Goal: Check status: Check status

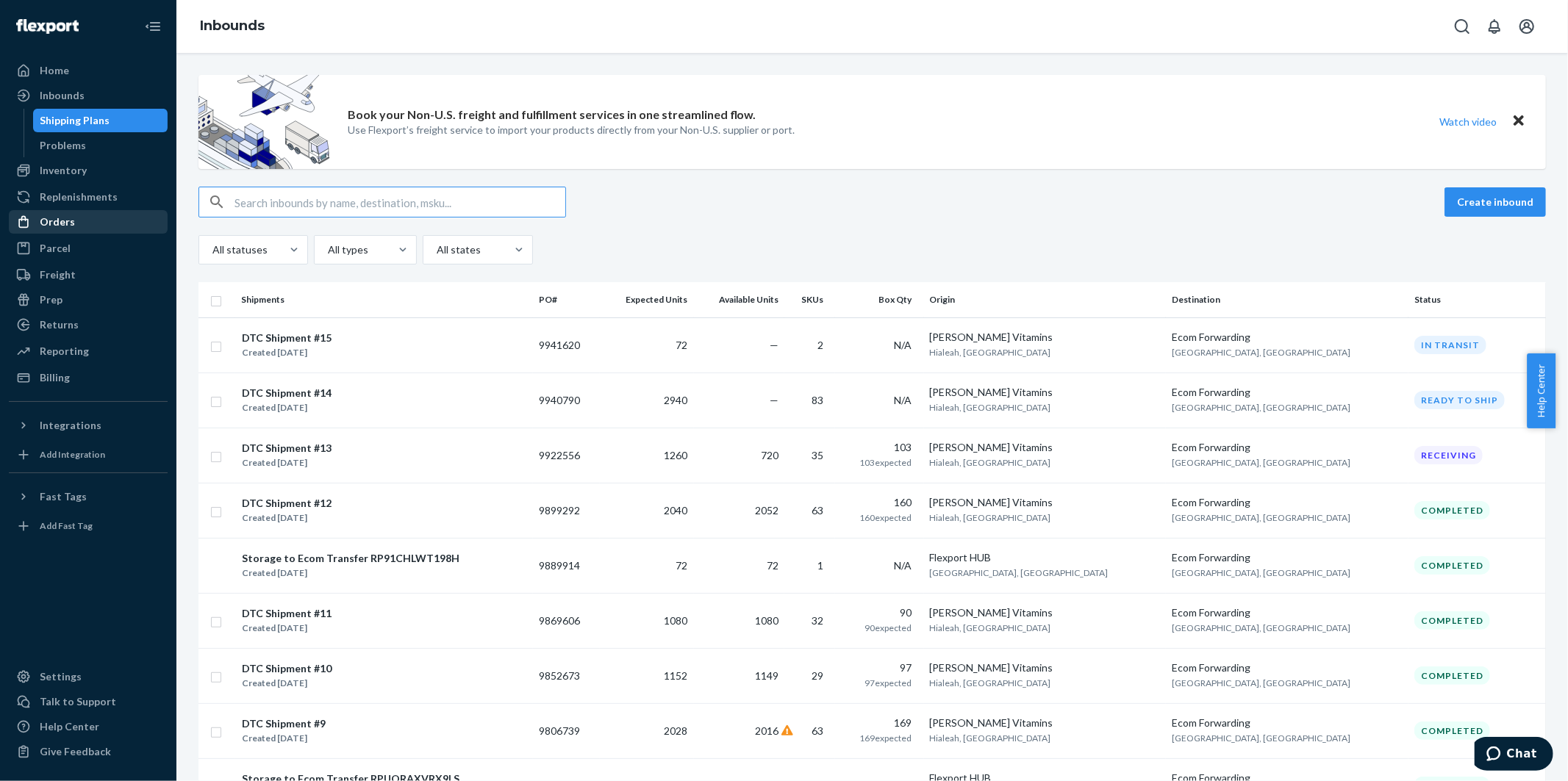
click at [63, 217] on div "Orders" at bounding box center [57, 221] width 35 height 15
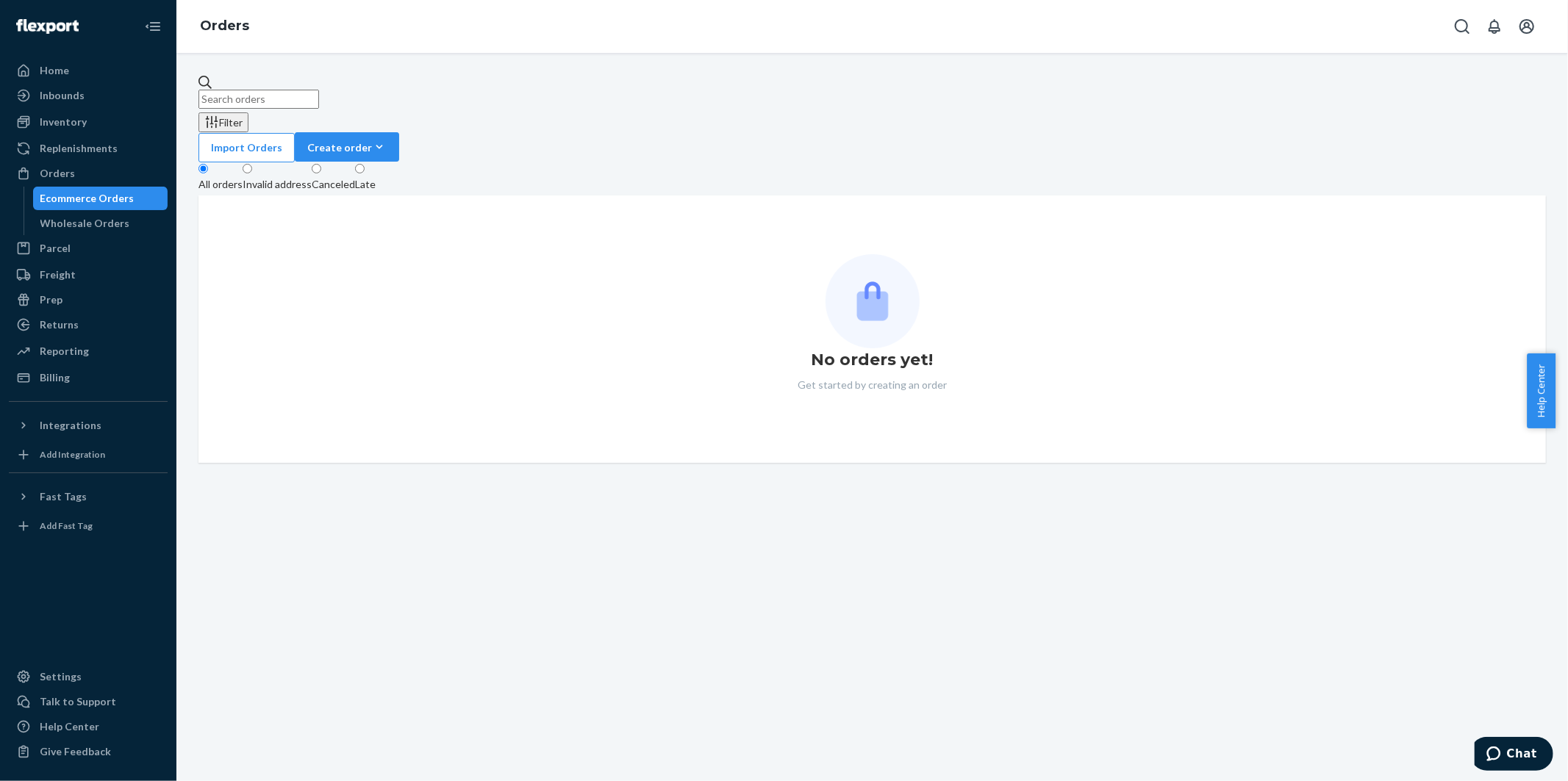
click at [285, 93] on input "text" at bounding box center [258, 99] width 120 height 19
paste input "200013757021126"
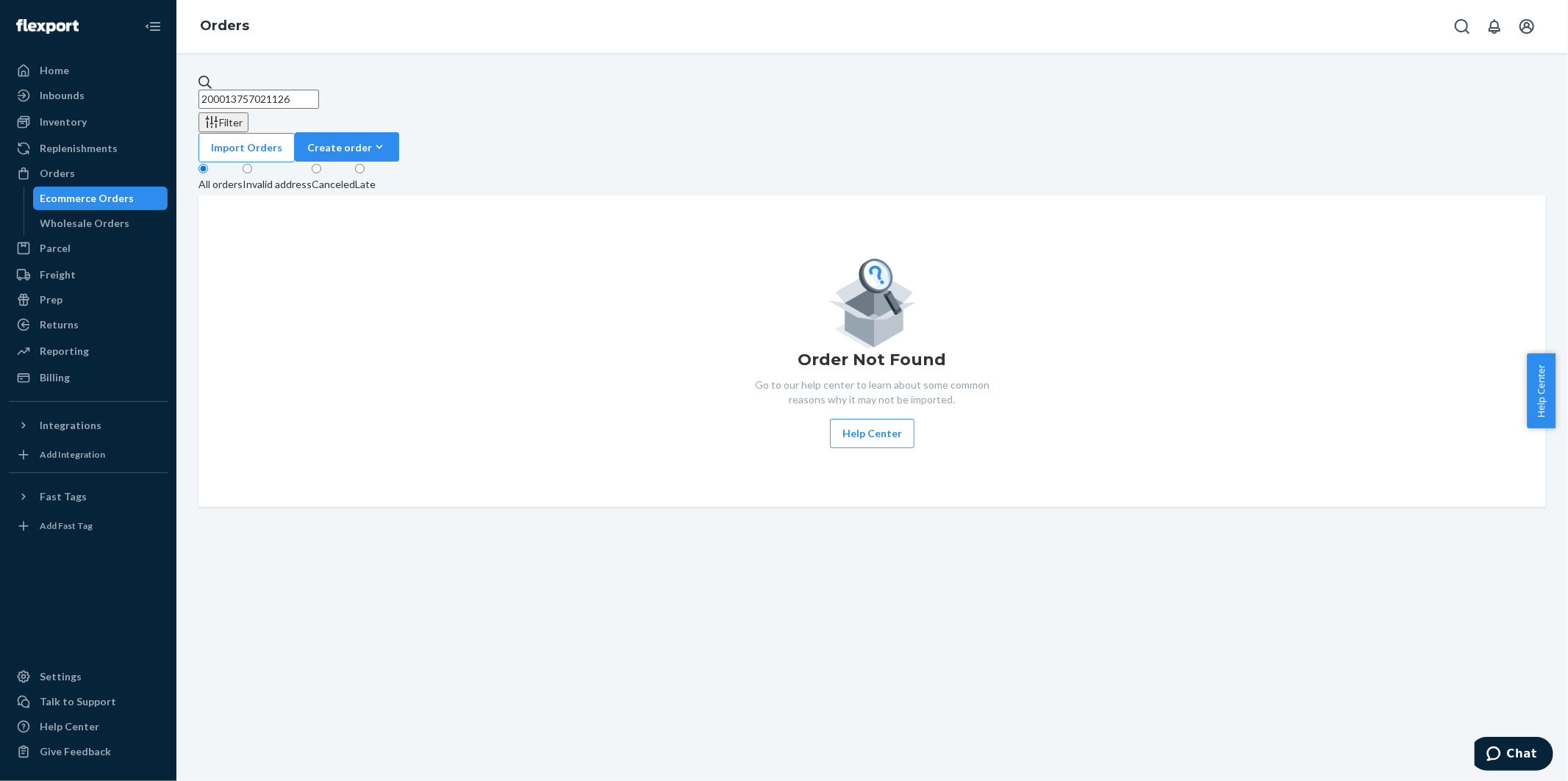
click at [309, 177] on div "Invalid address" at bounding box center [277, 184] width 69 height 15
click at [252, 164] on input "Invalid address" at bounding box center [247, 169] width 9 height 9
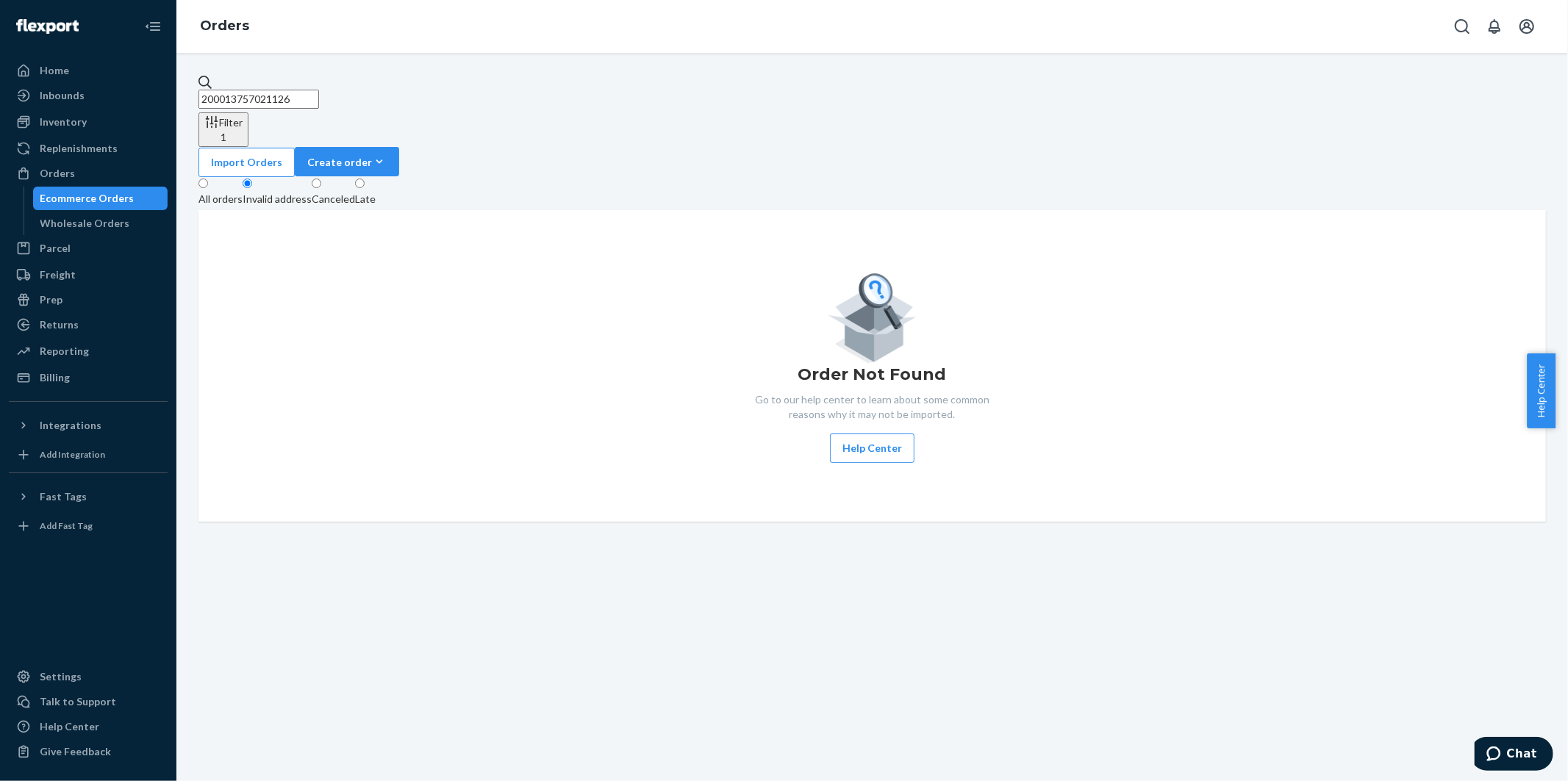
click at [355, 192] on div "Canceled" at bounding box center [333, 199] width 43 height 15
click at [321, 179] on input "Canceled" at bounding box center [316, 183] width 9 height 9
drag, startPoint x: 302, startPoint y: 85, endPoint x: 119, endPoint y: 65, distance: 184.1
click at [119, 65] on div "Home Inbounds Shipping Plans Problems Inventory Products Lot & Expiration Reple…" at bounding box center [784, 390] width 1568 height 781
paste input "52695031"
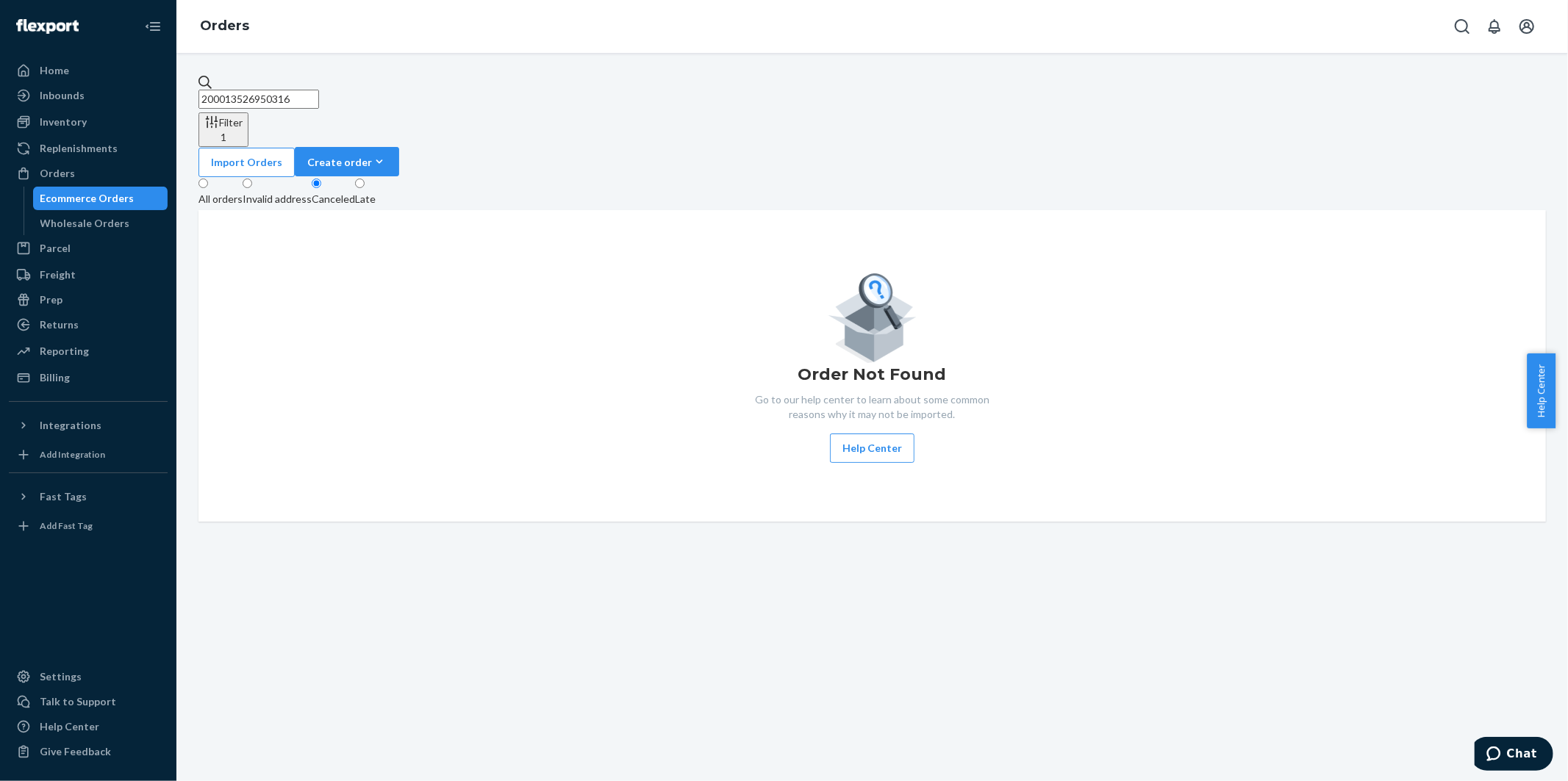
type input "200013526950316"
drag, startPoint x: 237, startPoint y: 143, endPoint x: 265, endPoint y: 162, distance: 33.8
click at [237, 192] on div "All orders" at bounding box center [220, 199] width 44 height 15
click at [208, 179] on input "All orders" at bounding box center [203, 183] width 9 height 9
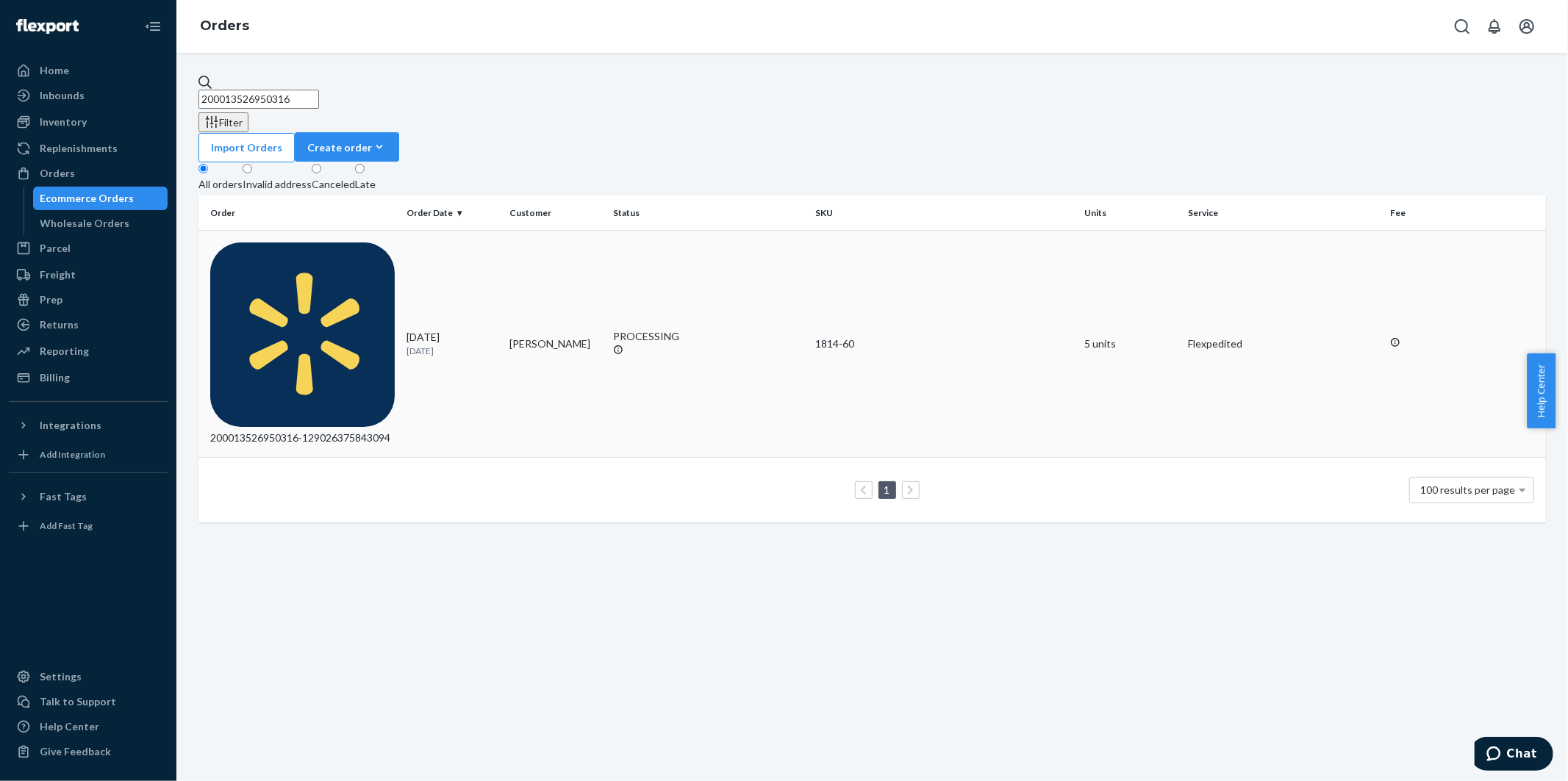
click at [305, 242] on div "200013526950316-129026375843094" at bounding box center [302, 343] width 184 height 203
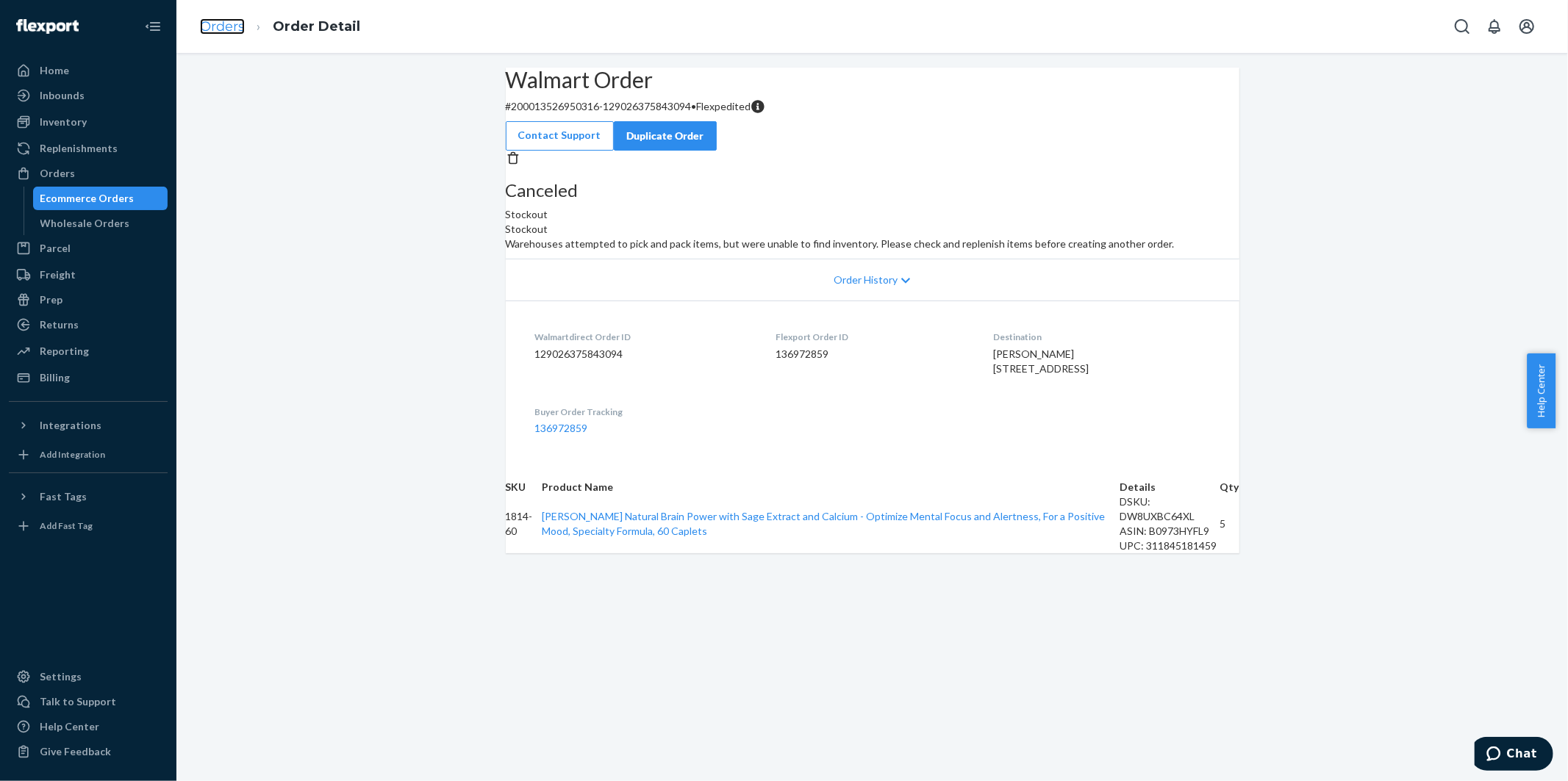
click at [233, 25] on link "Orders" at bounding box center [222, 26] width 45 height 16
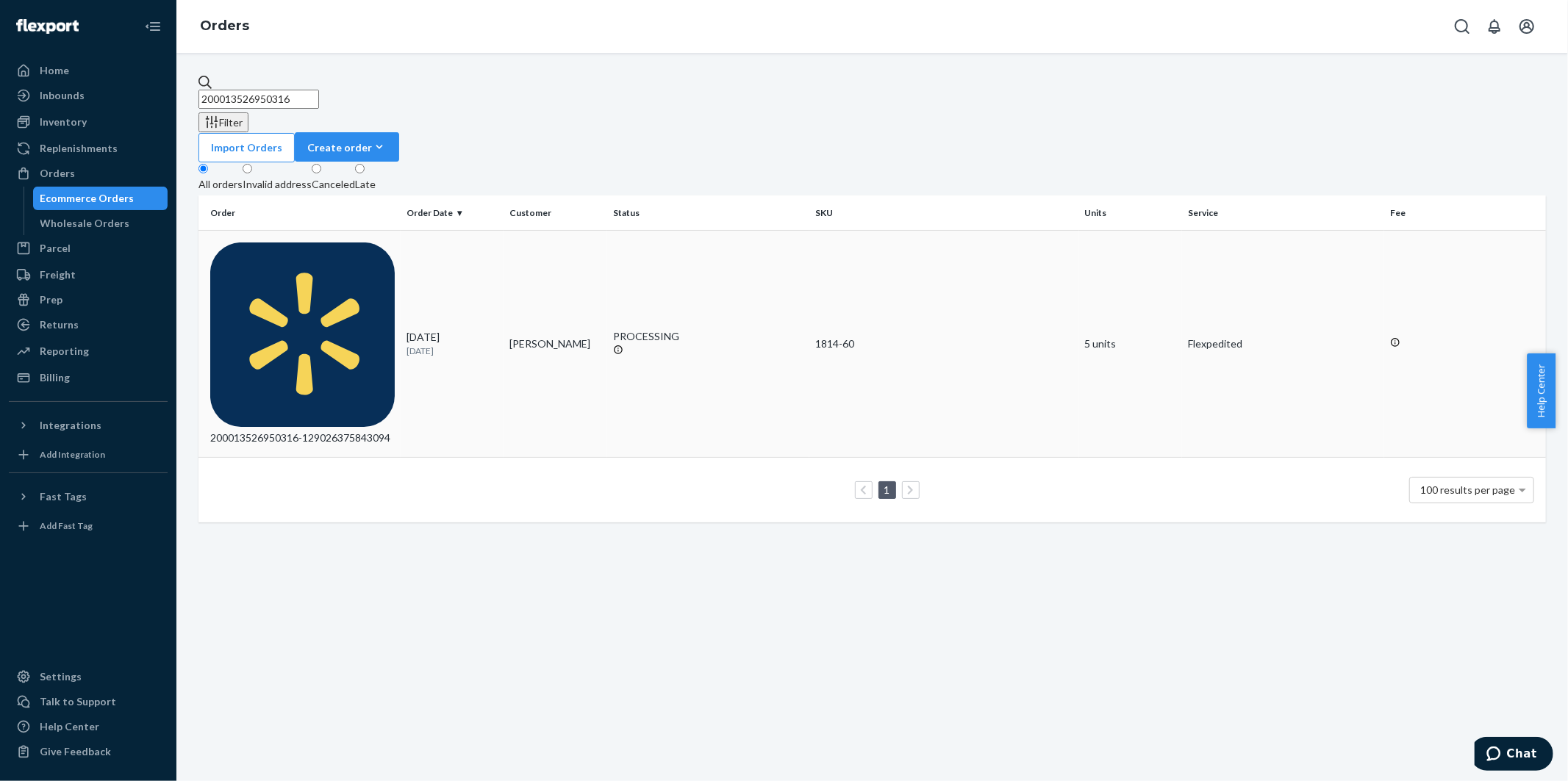
click at [298, 242] on div "200013526950316-129026375843094" at bounding box center [302, 343] width 184 height 203
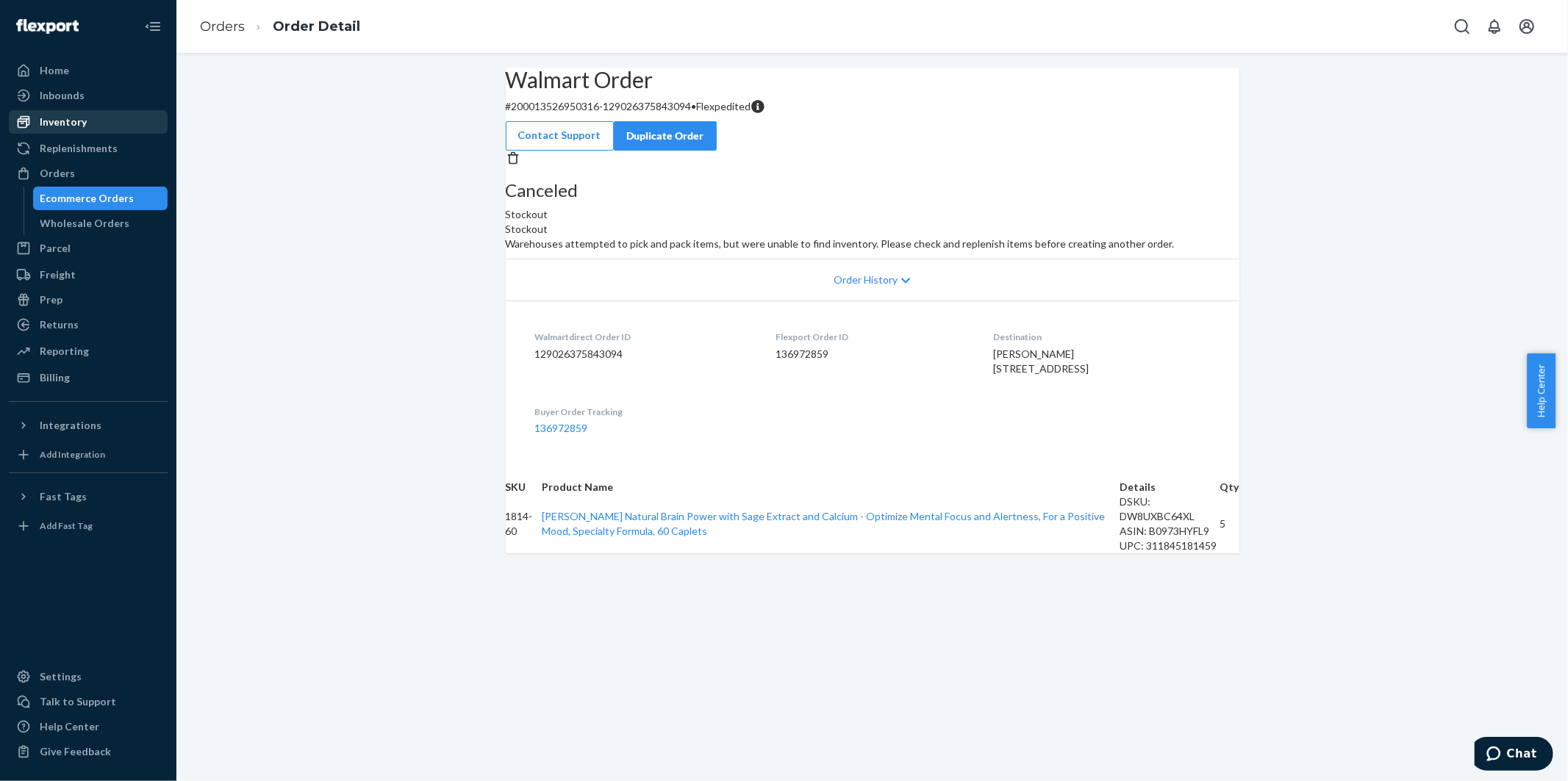
drag, startPoint x: 76, startPoint y: 120, endPoint x: 114, endPoint y: 131, distance: 39.6
click at [76, 120] on div "Inventory" at bounding box center [62, 122] width 47 height 15
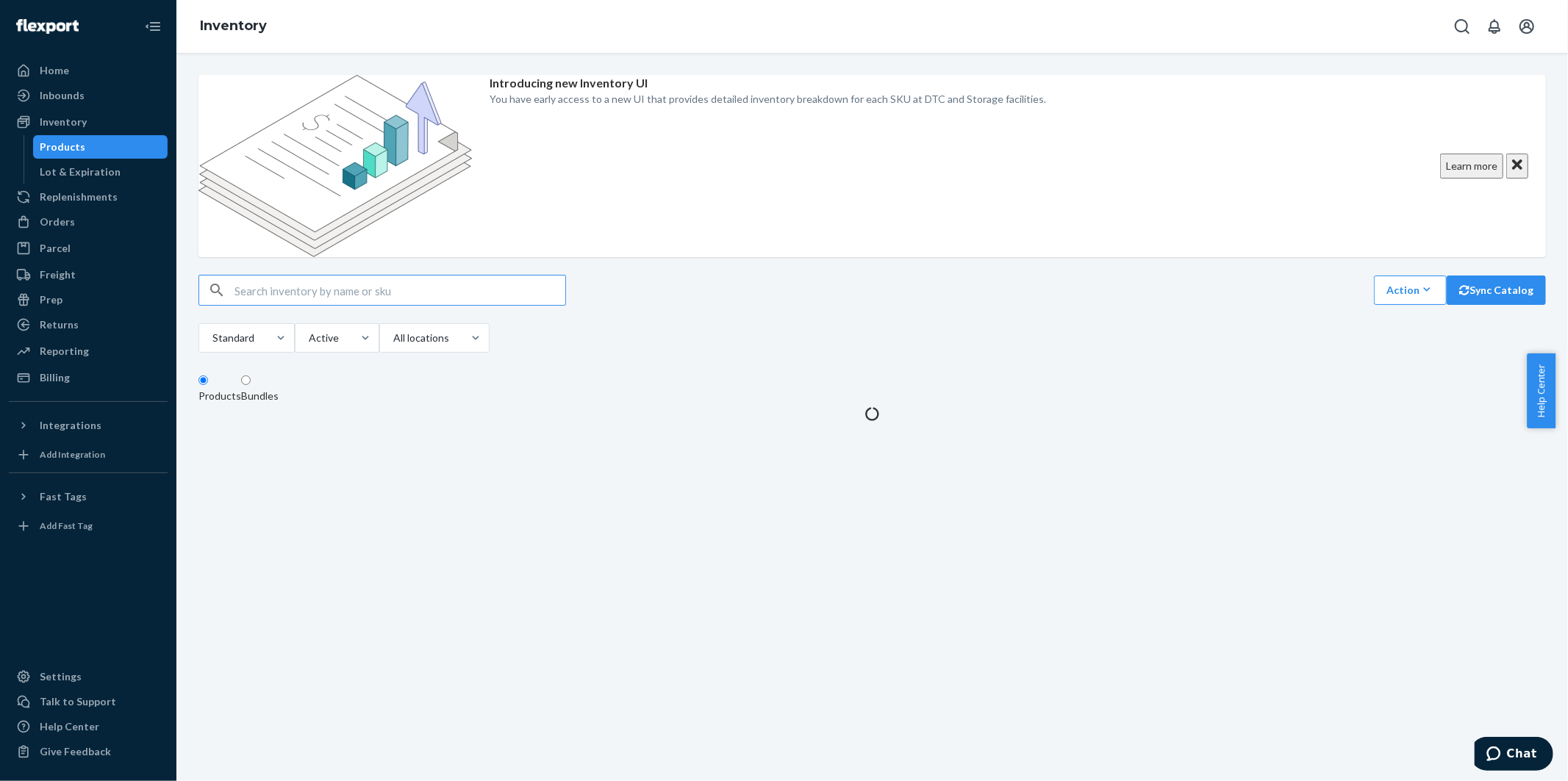
click at [332, 275] on input "text" at bounding box center [400, 290] width 331 height 29
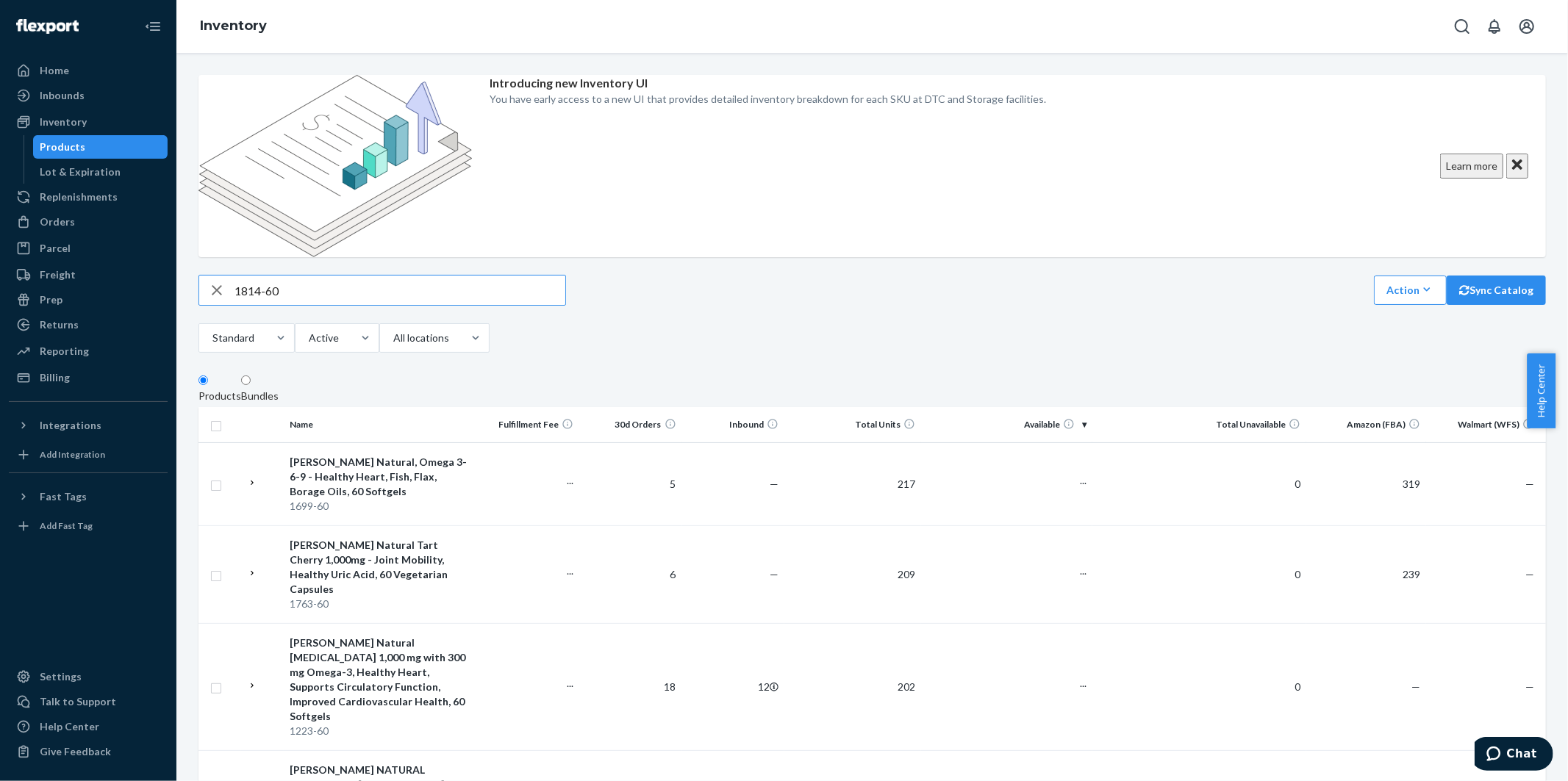
type input "1814-60"
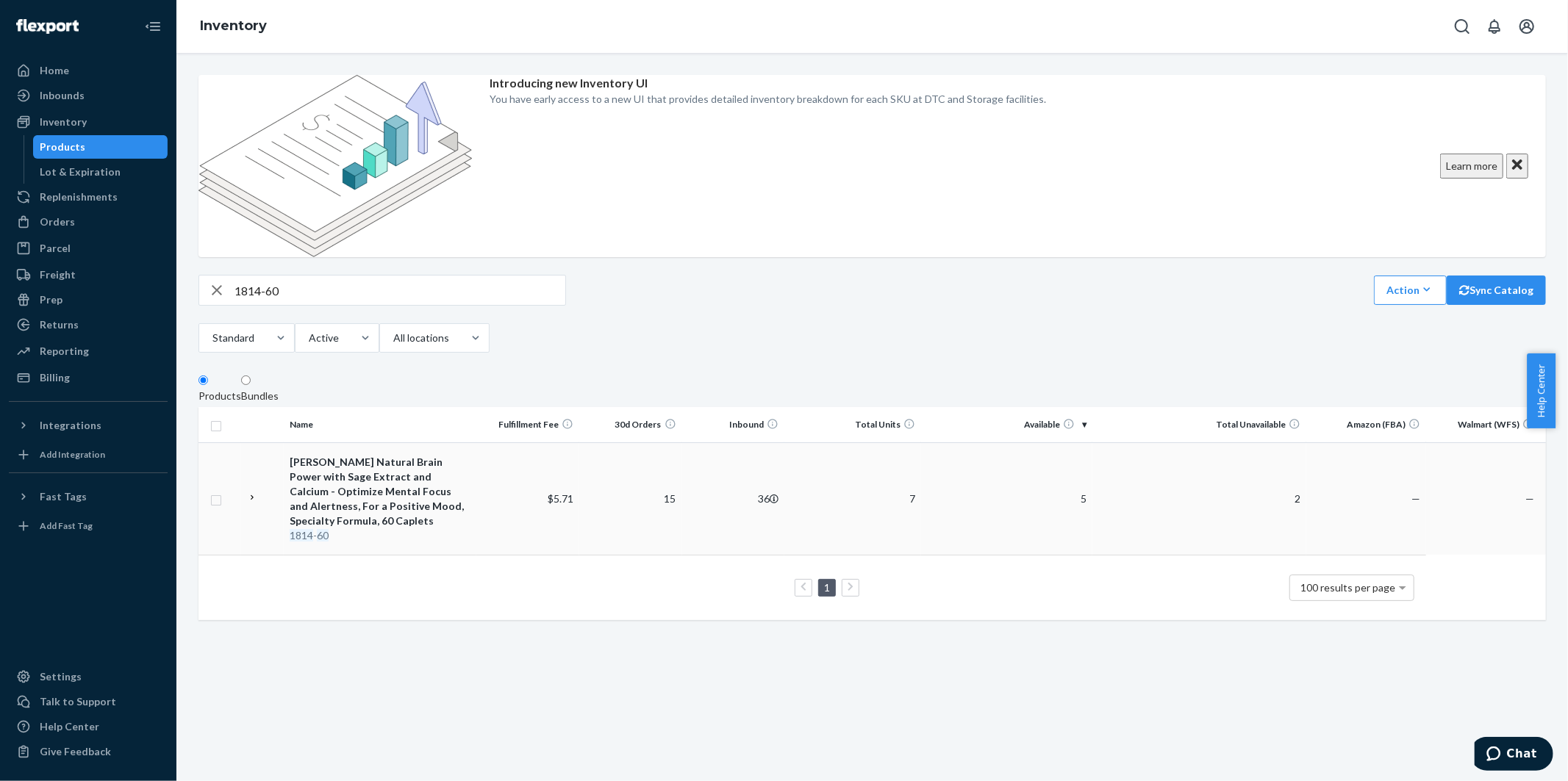
click at [421, 455] on div "[PERSON_NAME] Natural Brain Power with Sage Extract and Calcium - Optimize Ment…" at bounding box center [379, 491] width 180 height 73
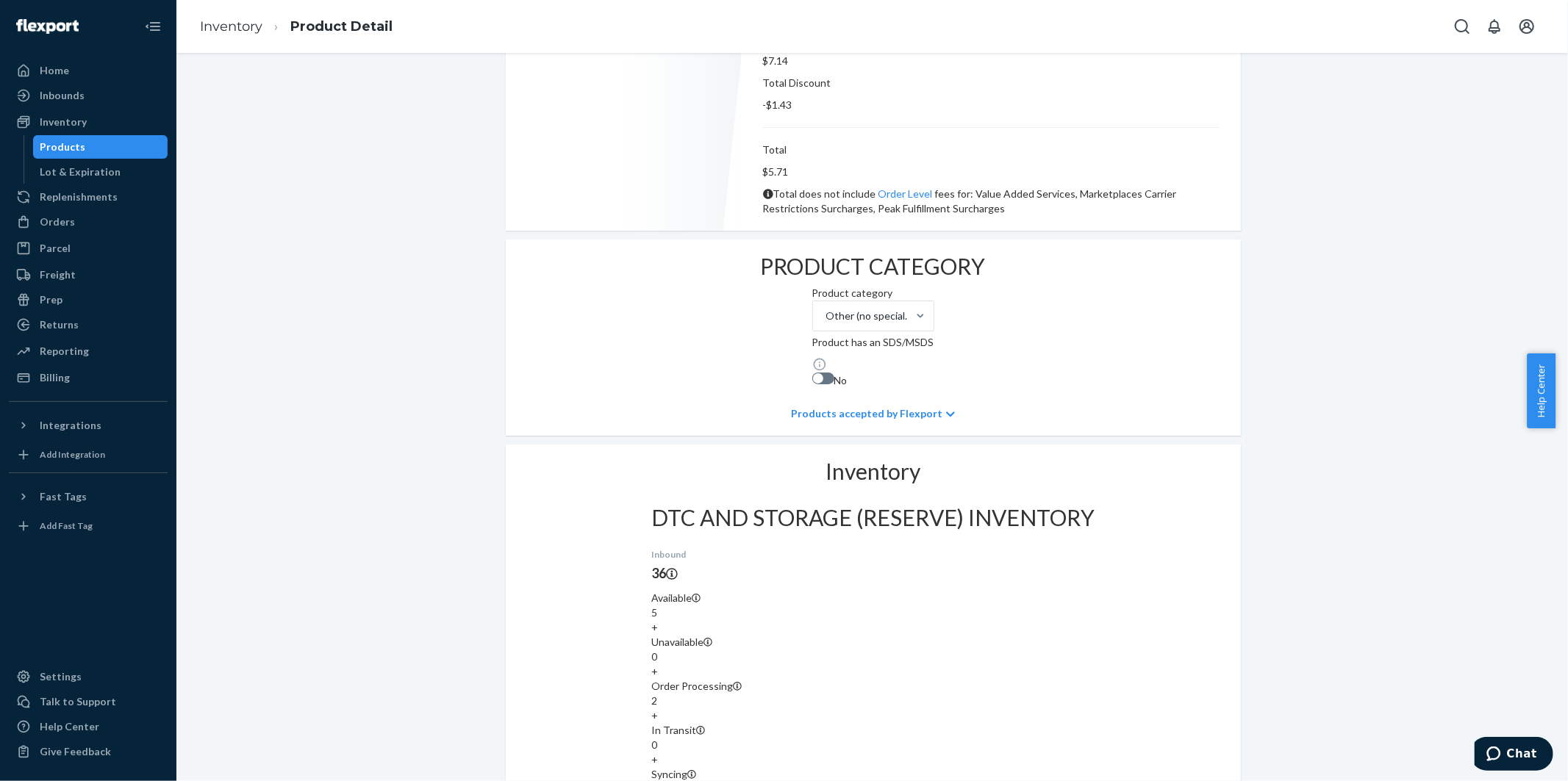
scroll to position [773, 0]
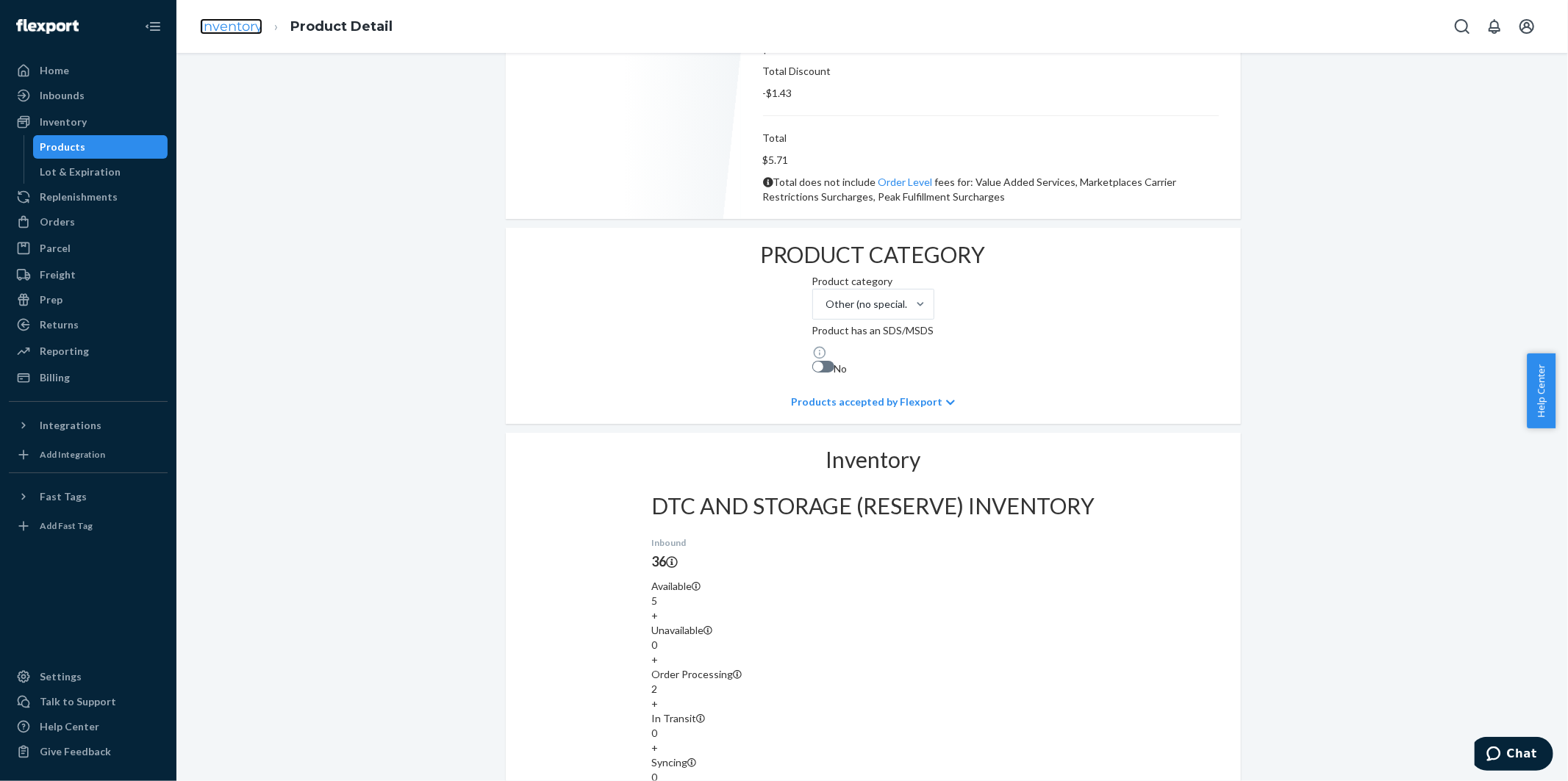
click at [229, 22] on link "Inventory" at bounding box center [231, 26] width 62 height 16
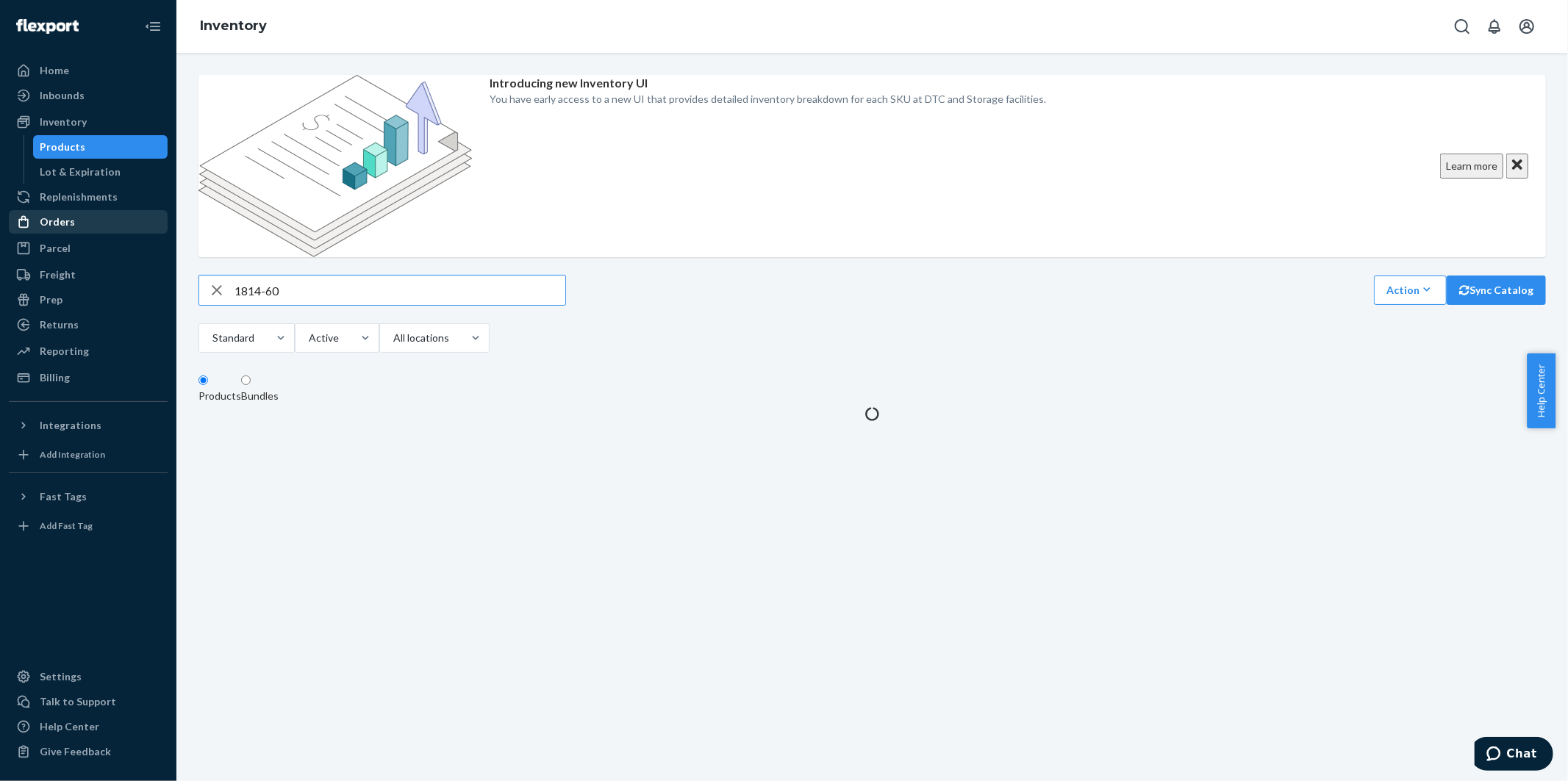
click at [64, 222] on div "Orders" at bounding box center [57, 221] width 35 height 15
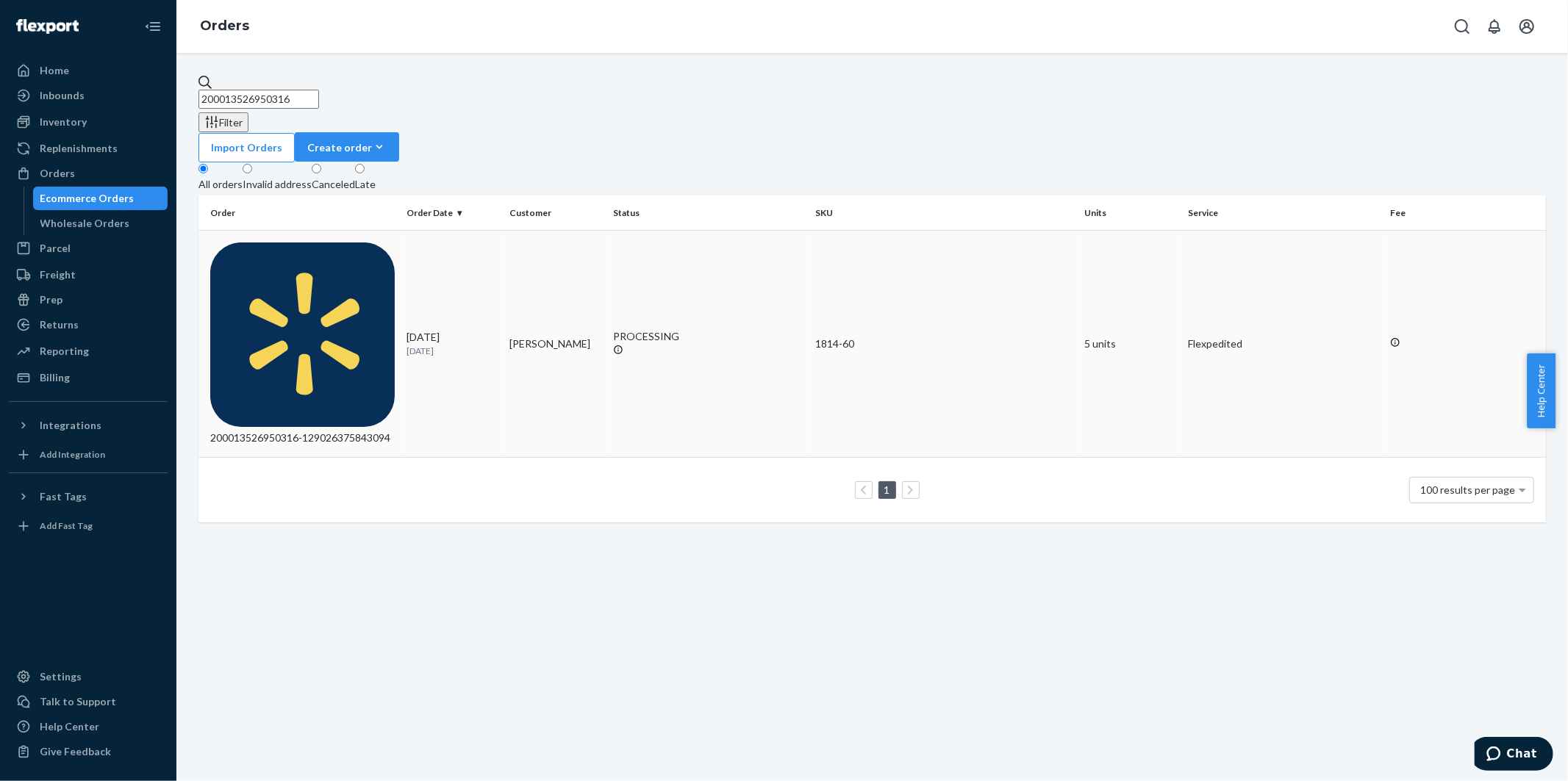
click at [287, 242] on div "200013526950316-129026375843094" at bounding box center [302, 343] width 184 height 203
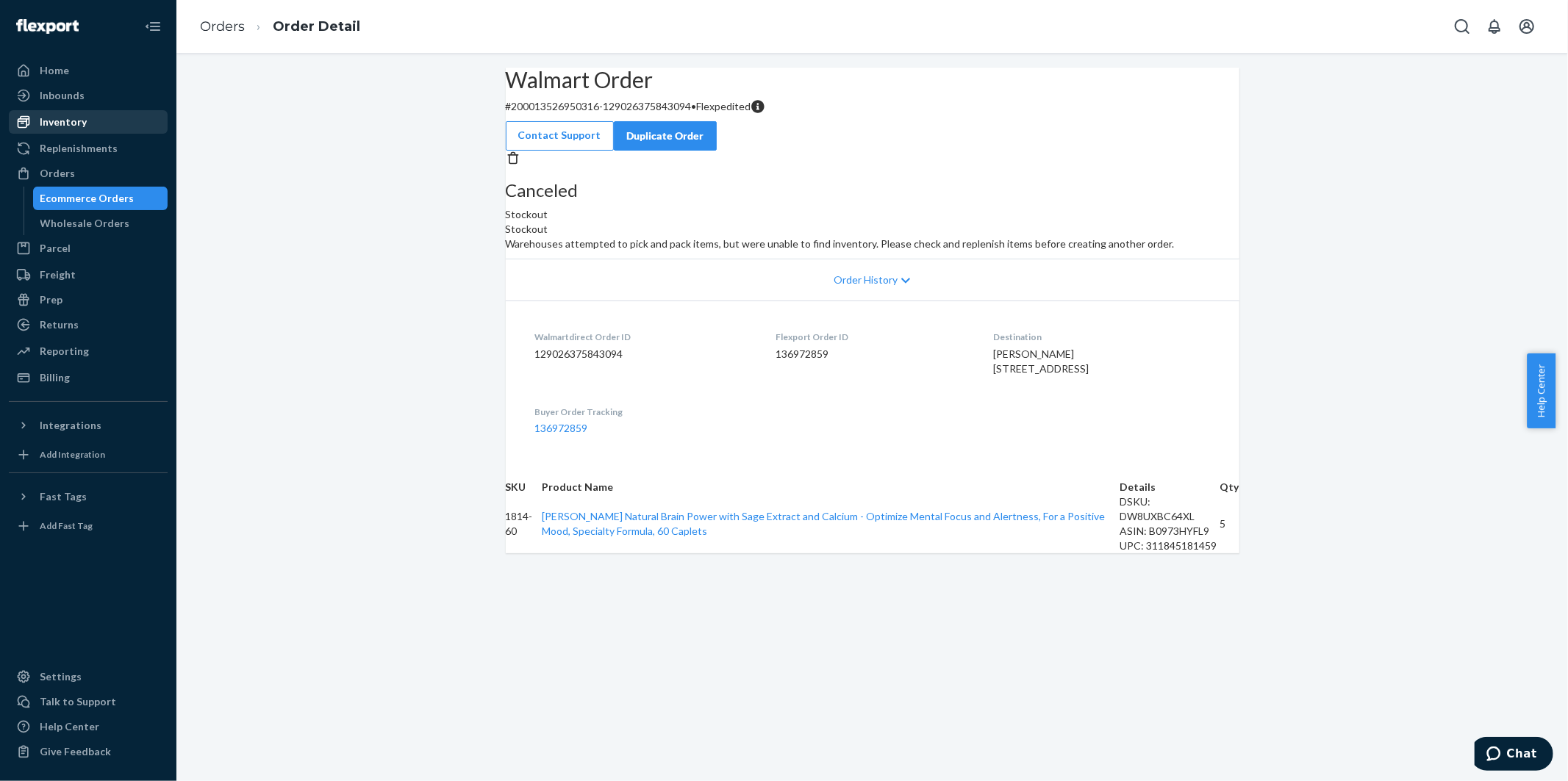
click at [93, 123] on div "Inventory" at bounding box center [88, 122] width 156 height 21
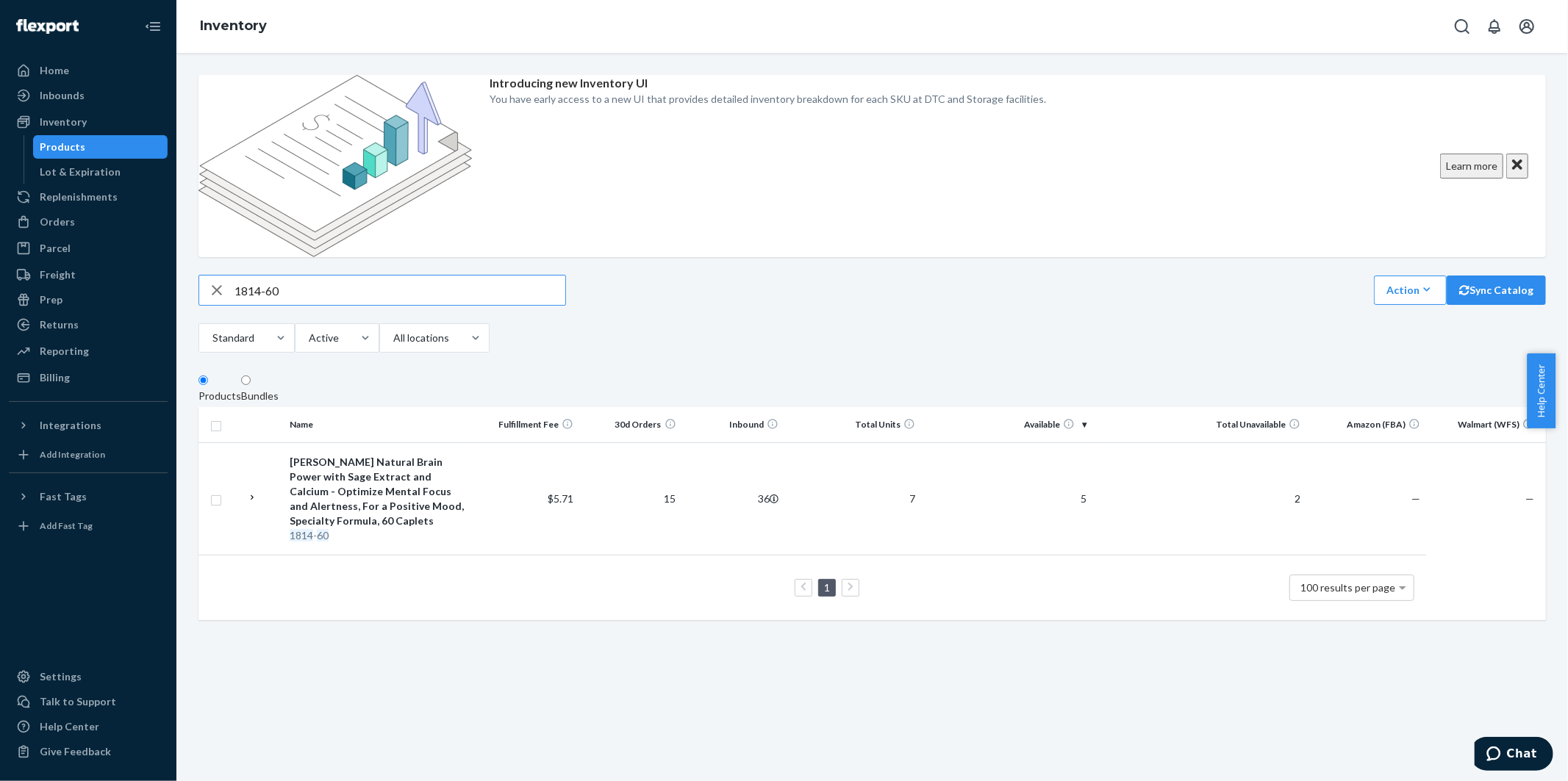
click at [69, 219] on div "Orders" at bounding box center [57, 221] width 35 height 15
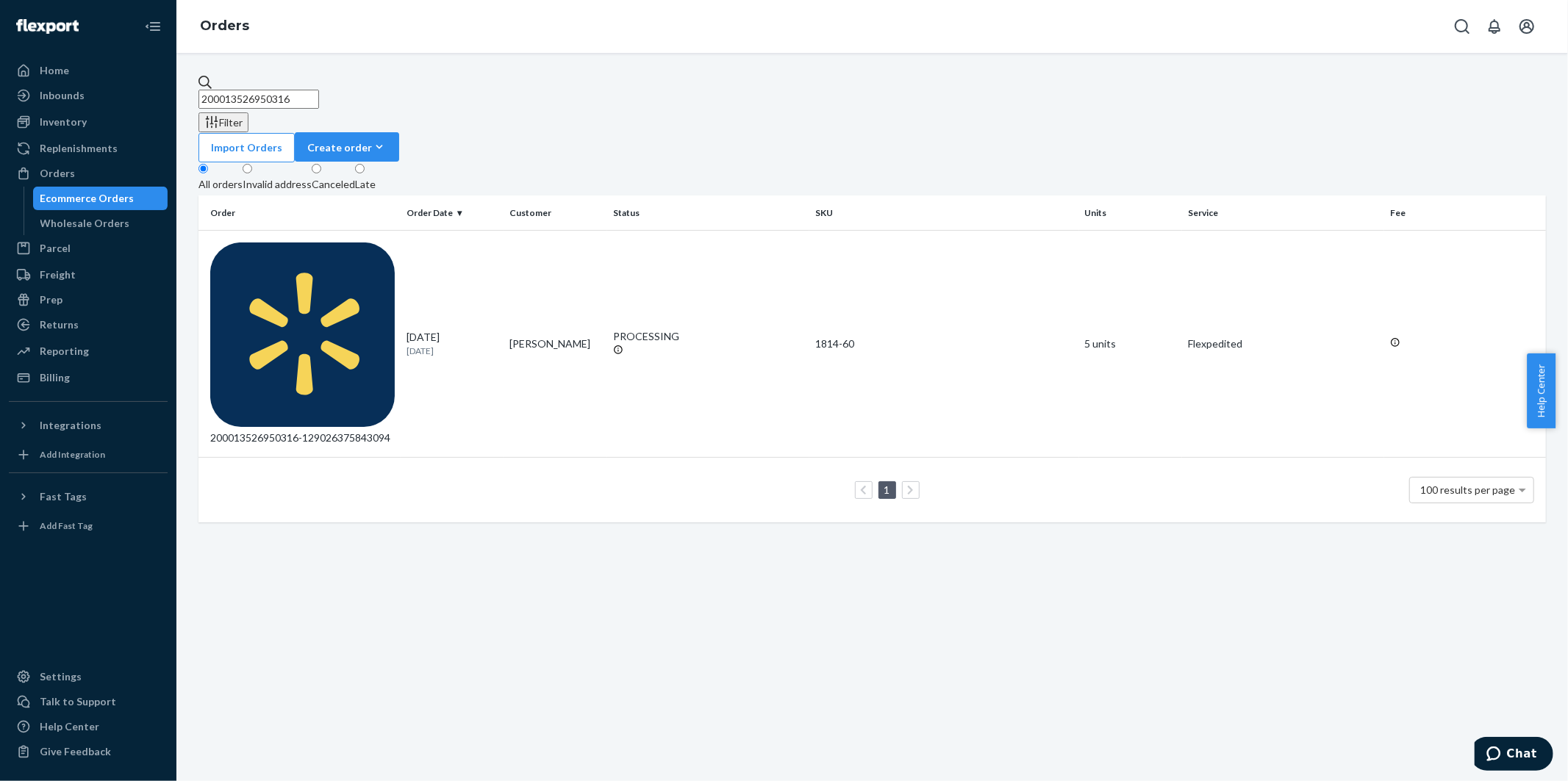
drag, startPoint x: 325, startPoint y: 82, endPoint x: 177, endPoint y: 63, distance: 149.2
click at [177, 63] on div "200013526950316 Filter Import Orders Create order Ecommerce order Removal order…" at bounding box center [872, 417] width 1391 height 728
click at [276, 242] on div "200013526950316-129026375843094" at bounding box center [302, 343] width 184 height 203
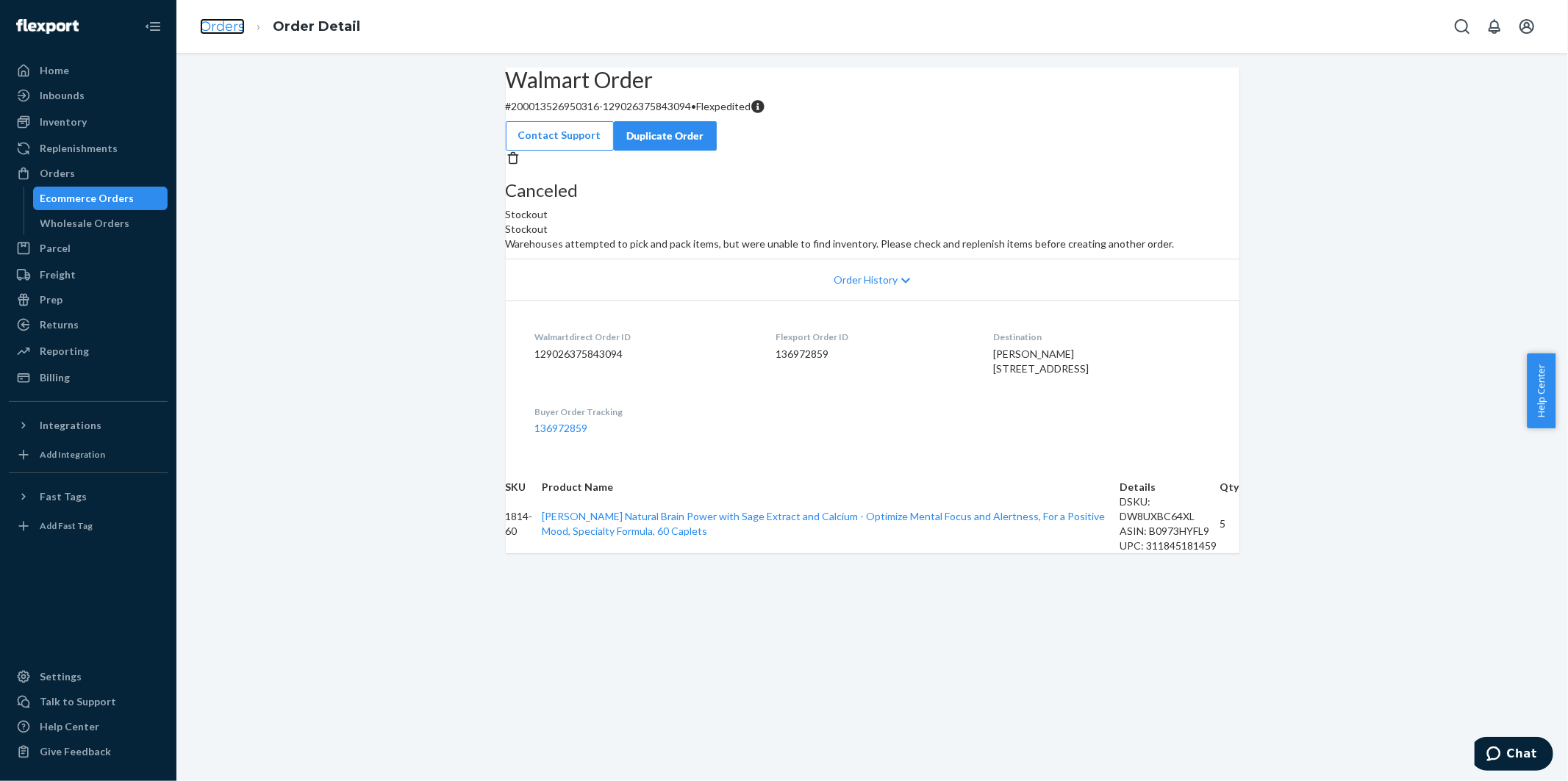
click at [217, 28] on link "Orders" at bounding box center [222, 26] width 45 height 16
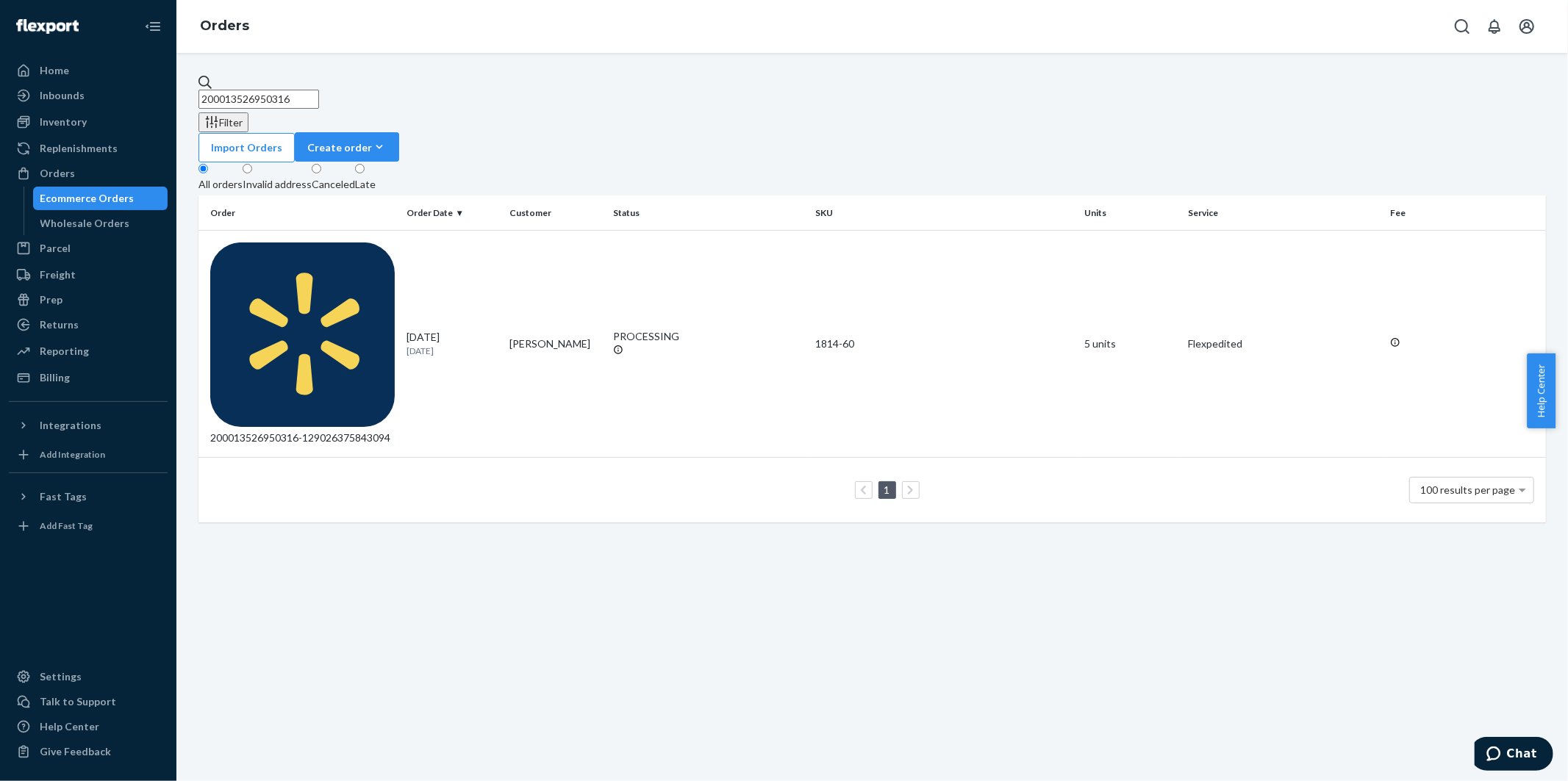
drag, startPoint x: 349, startPoint y: 89, endPoint x: 180, endPoint y: 82, distance: 169.1
click at [180, 82] on div "200013526950316 Filter Import Orders Create order Ecommerce order Removal order…" at bounding box center [872, 417] width 1391 height 728
paste input "849196307"
type input "200013849196307"
click at [273, 242] on div "200013849196307-129026377059081" at bounding box center [302, 343] width 184 height 203
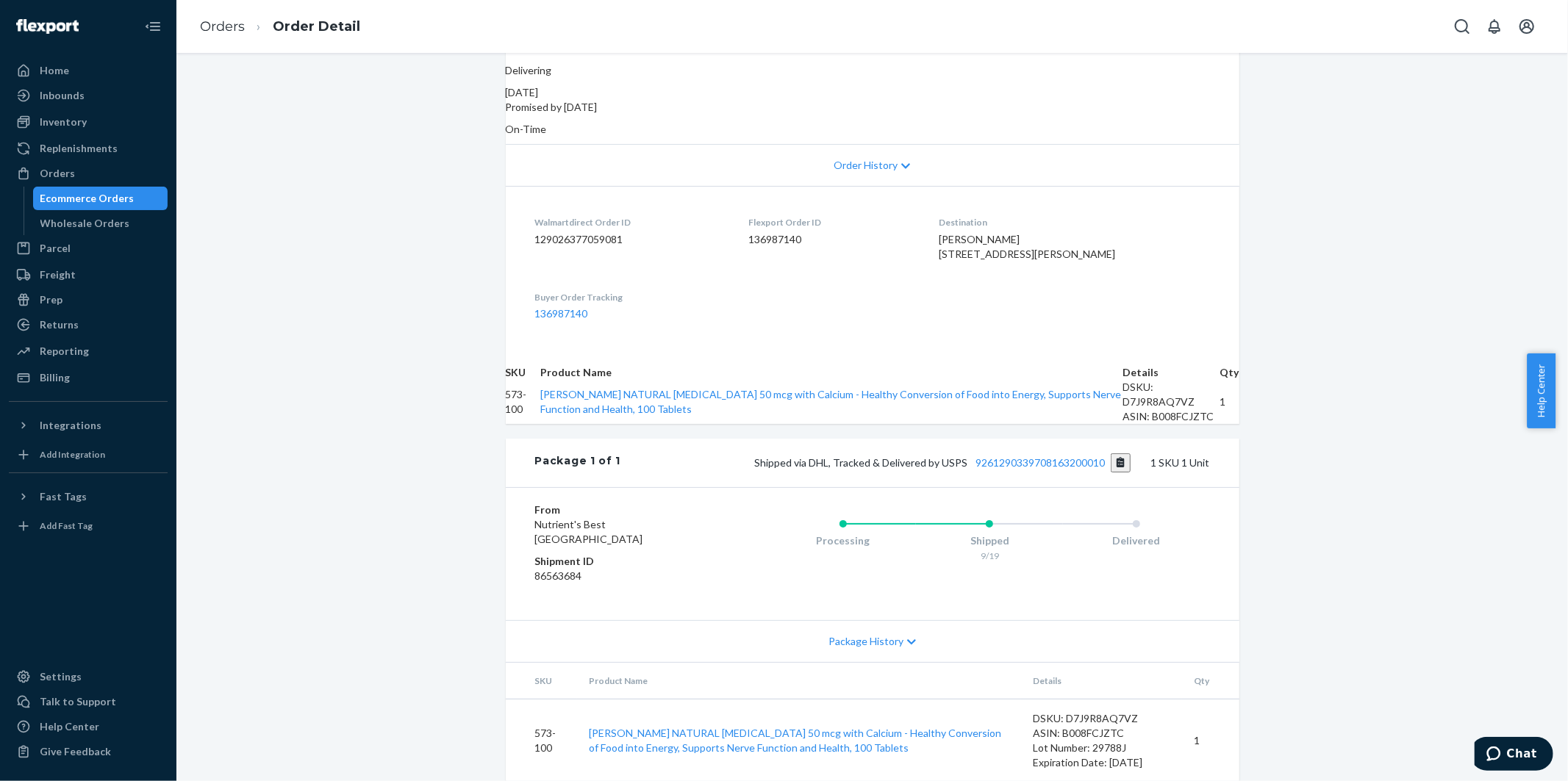
scroll to position [305, 0]
click at [1114, 453] on button "Copy tracking number" at bounding box center [1121, 462] width 20 height 19
